Goal: Entertainment & Leisure: Consume media (video, audio)

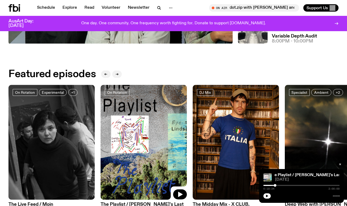
scroll to position [197, 0]
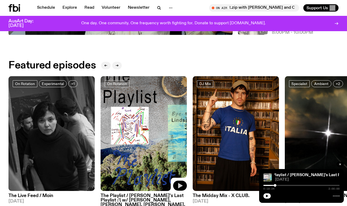
click at [181, 189] on icon "button" at bounding box center [180, 186] width 6 height 6
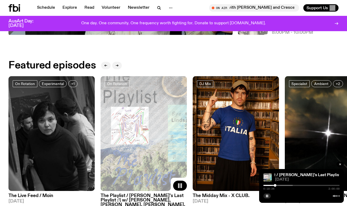
click at [178, 189] on icon "button" at bounding box center [180, 186] width 6 height 6
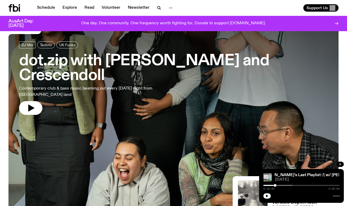
scroll to position [0, 0]
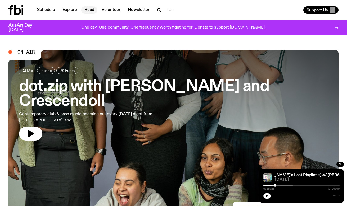
click at [93, 10] on link "Read" at bounding box center [89, 9] width 16 height 7
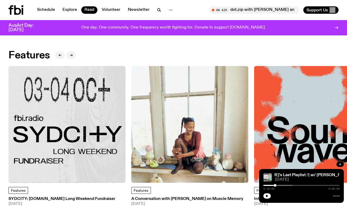
click at [178, 137] on img at bounding box center [189, 124] width 117 height 117
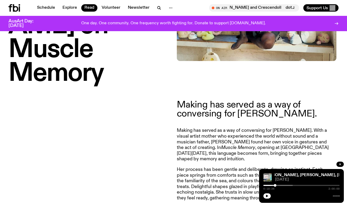
scroll to position [63, 0]
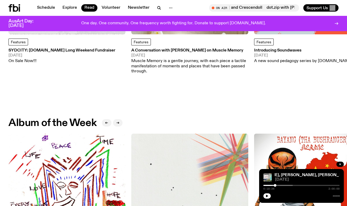
scroll to position [244, 0]
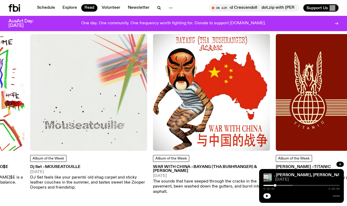
drag, startPoint x: 302, startPoint y: 102, endPoint x: 156, endPoint y: 103, distance: 145.4
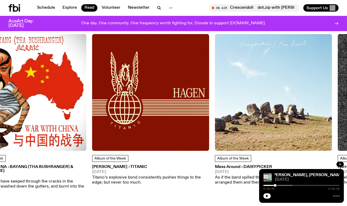
drag, startPoint x: 308, startPoint y: 96, endPoint x: 103, endPoint y: 116, distance: 206.4
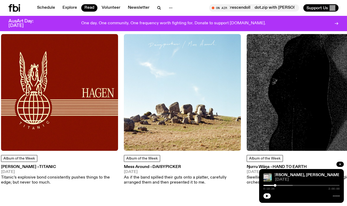
drag, startPoint x: 238, startPoint y: 104, endPoint x: 112, endPoint y: 110, distance: 126.2
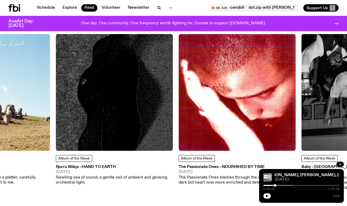
drag, startPoint x: 310, startPoint y: 86, endPoint x: 363, endPoint y: 76, distance: 54.2
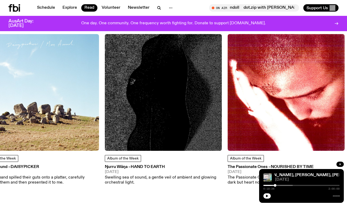
drag, startPoint x: 275, startPoint y: 83, endPoint x: 61, endPoint y: 103, distance: 214.3
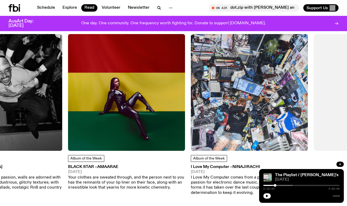
drag, startPoint x: 227, startPoint y: 90, endPoint x: 134, endPoint y: 99, distance: 93.3
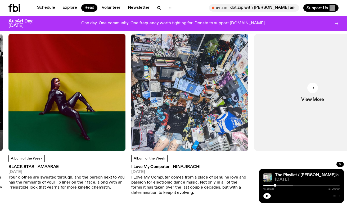
click at [174, 122] on img at bounding box center [189, 92] width 117 height 117
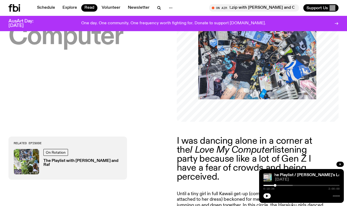
scroll to position [120, 0]
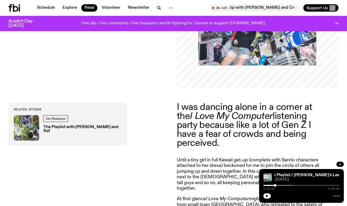
click at [62, 128] on h3 "The Playlist with [PERSON_NAME] and Raf" at bounding box center [82, 129] width 78 height 8
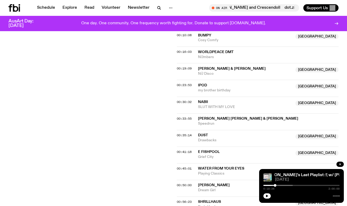
scroll to position [280, 0]
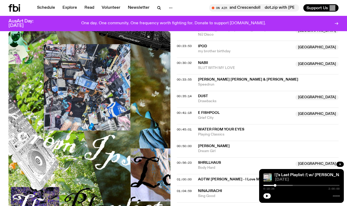
click at [223, 194] on span "Sing Good" at bounding box center [245, 196] width 95 height 5
click at [187, 189] on span "01:04:59" at bounding box center [184, 191] width 15 height 4
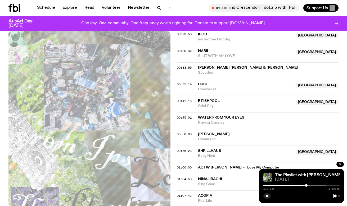
scroll to position [330, 0]
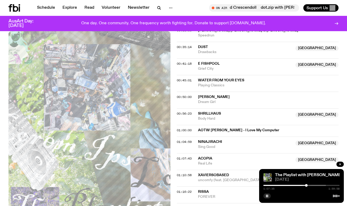
click at [211, 206] on span "MAMMOTH. & COLOURD NOYZ" at bounding box center [226, 209] width 56 height 4
click at [180, 206] on span "01:20:44" at bounding box center [184, 209] width 15 height 4
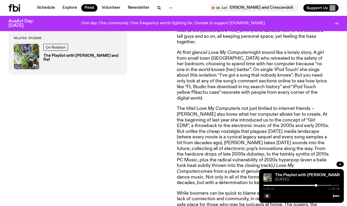
scroll to position [300, 0]
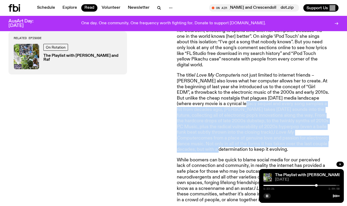
drag, startPoint x: 213, startPoint y: 82, endPoint x: 330, endPoint y: 119, distance: 123.4
click at [330, 119] on div "I was dancing alone in a corner at the I Love My Computer listening party becau…" at bounding box center [258, 68] width 162 height 291
click at [324, 121] on p "The title I Love My Computer is not just limited to internet friends – [PERSON_…" at bounding box center [253, 113] width 152 height 80
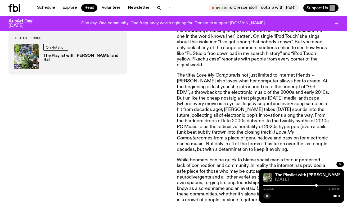
click at [267, 198] on button "button" at bounding box center [266, 196] width 7 height 5
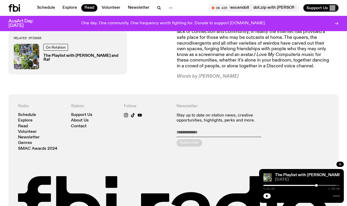
scroll to position [0, 0]
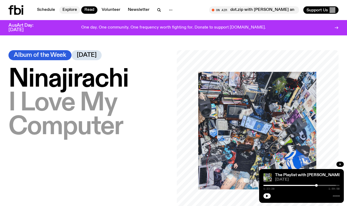
click at [72, 11] on link "Explore" at bounding box center [69, 9] width 21 height 7
